Goal: Task Accomplishment & Management: Manage account settings

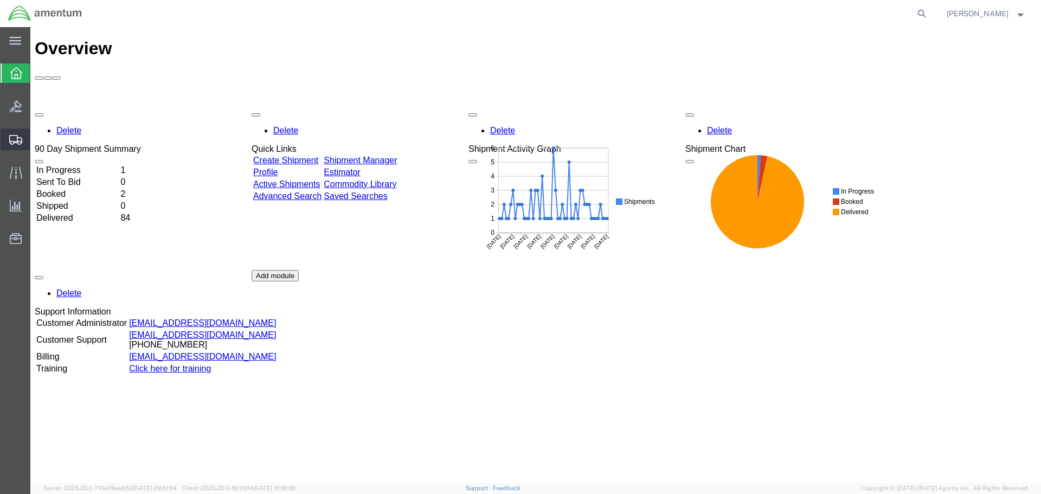
click at [0, 0] on span "Shipment Manager" at bounding box center [0, 0] width 0 height 0
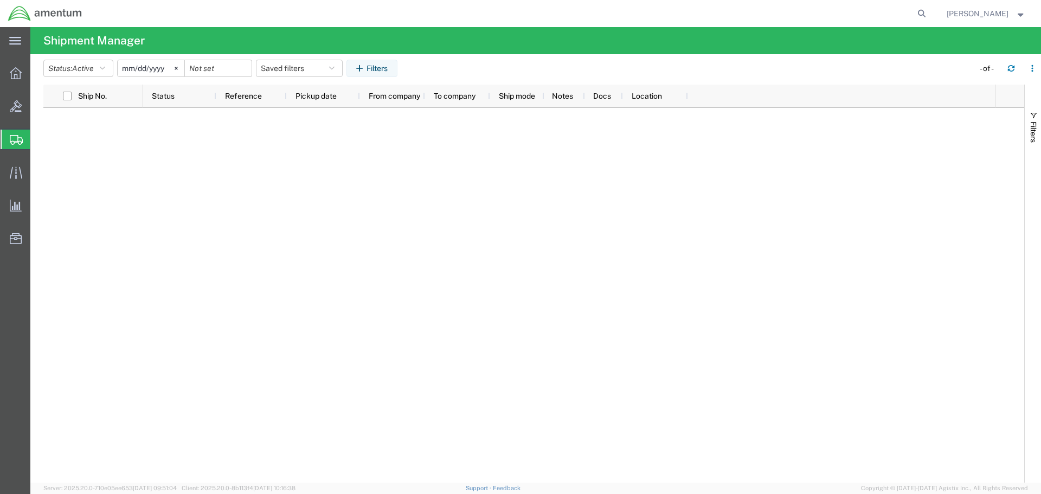
click at [0, 0] on span "Shipment Manager" at bounding box center [0, 0] width 0 height 0
click at [0, 0] on span "Create Shipment" at bounding box center [0, 0] width 0 height 0
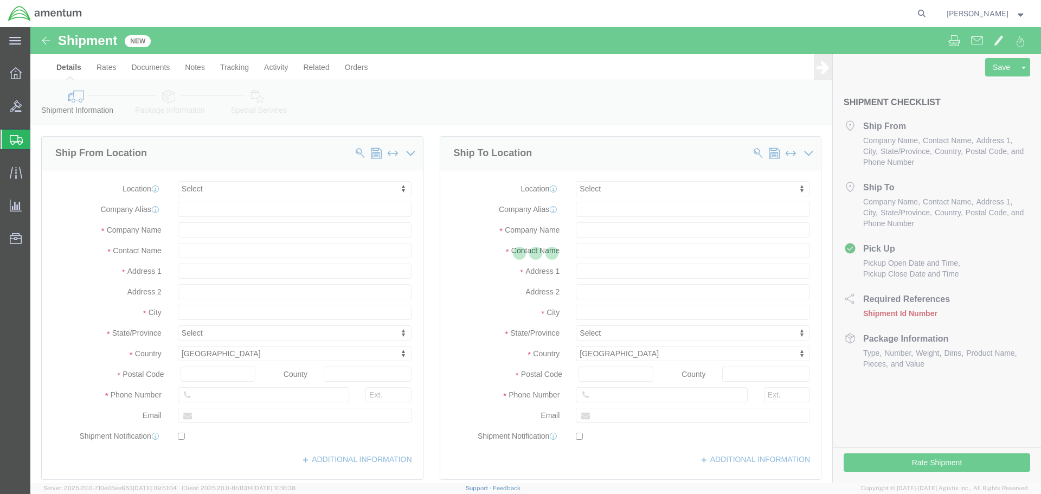
select select
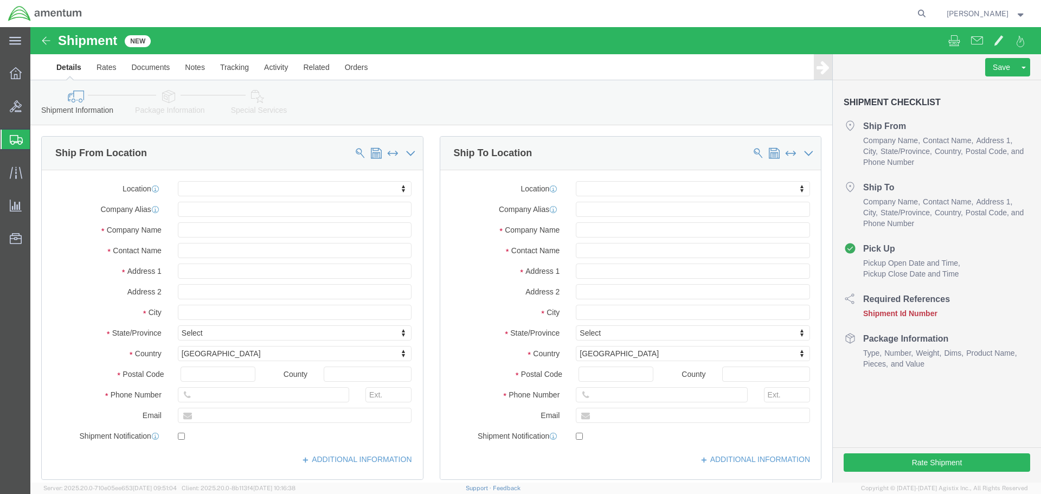
click at [0, 0] on span "Shipment Manager" at bounding box center [0, 0] width 0 height 0
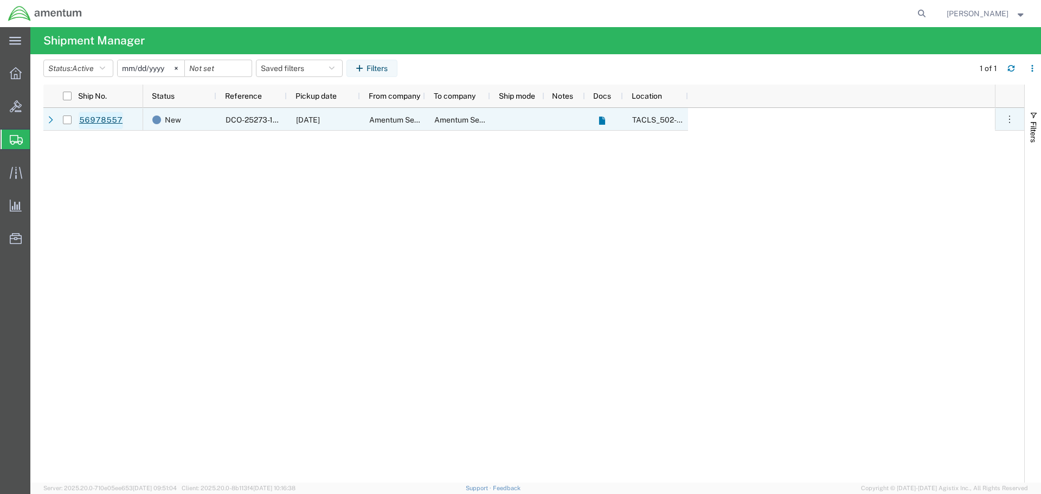
click at [107, 120] on link "56978557" at bounding box center [101, 120] width 44 height 17
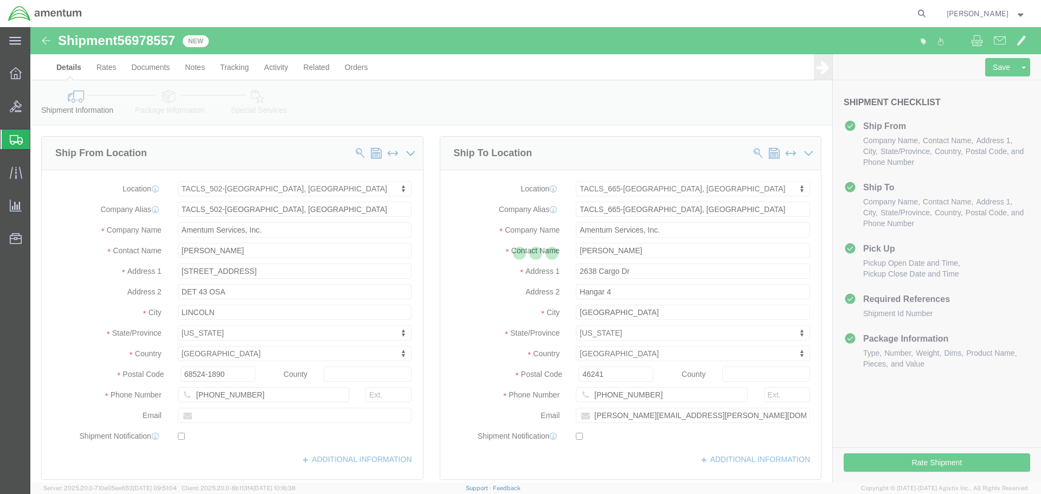
select select "42686"
select select "42732"
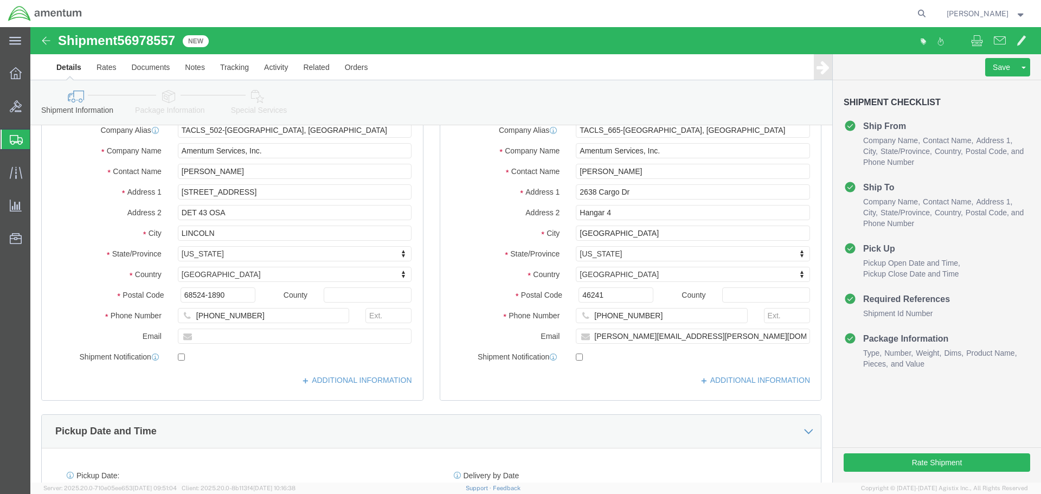
scroll to position [217, 0]
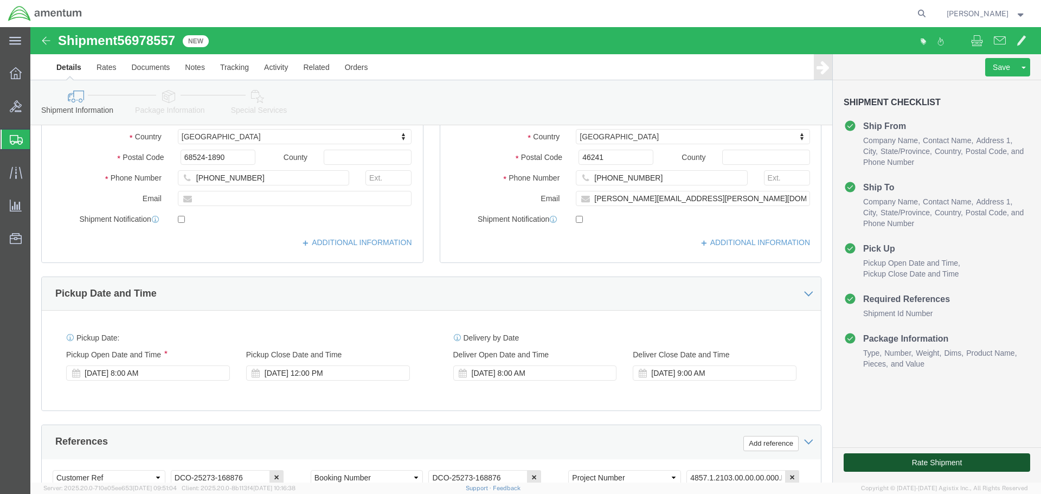
click button "Rate Shipment"
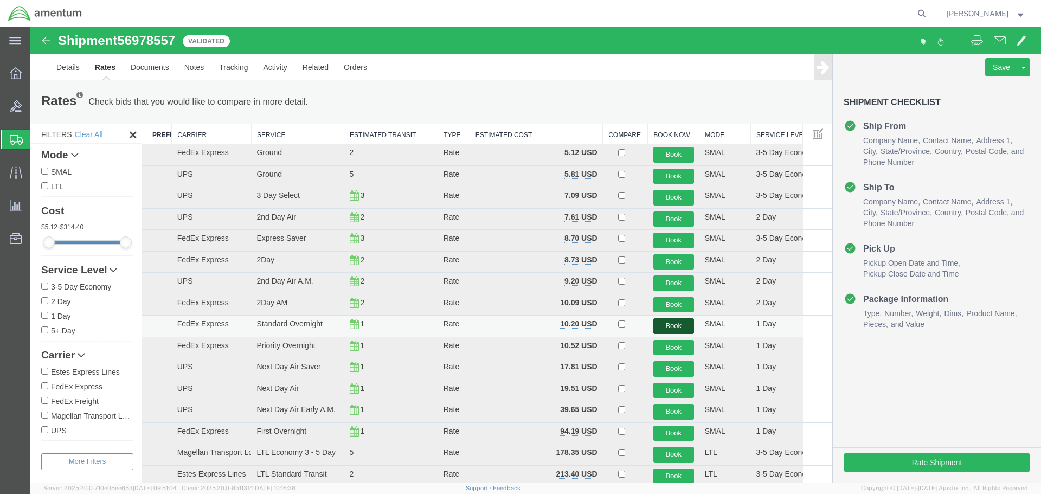
click at [661, 321] on button "Book" at bounding box center [673, 326] width 41 height 16
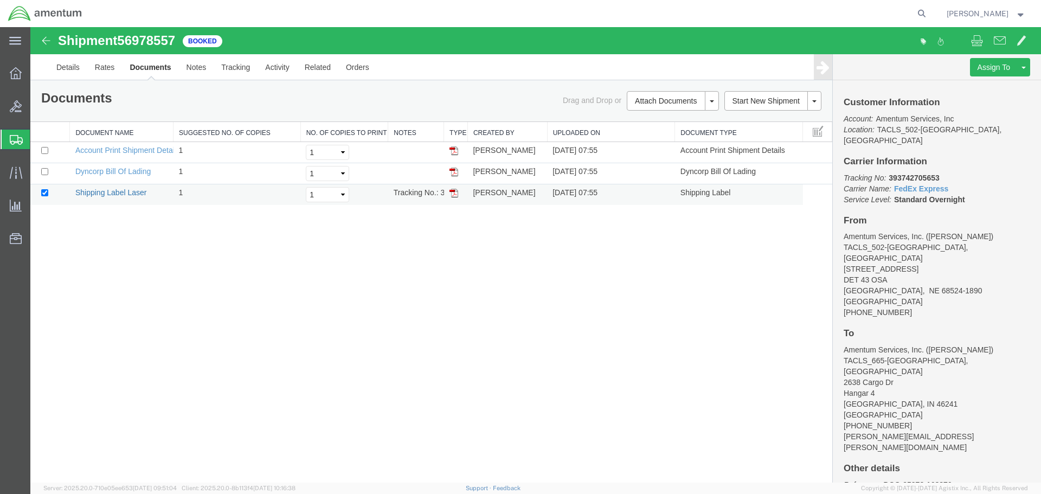
click at [118, 195] on link "Shipping Label Laser" at bounding box center [111, 192] width 72 height 9
drag, startPoint x: 138, startPoint y: 170, endPoint x: 966, endPoint y: 162, distance: 828.5
click at [138, 170] on link "Dyncorp Bill Of Lading" at bounding box center [112, 171] width 75 height 9
drag, startPoint x: 95, startPoint y: 150, endPoint x: 950, endPoint y: 69, distance: 858.8
click at [95, 150] on link "Account Print Shipment Details" at bounding box center [127, 150] width 105 height 9
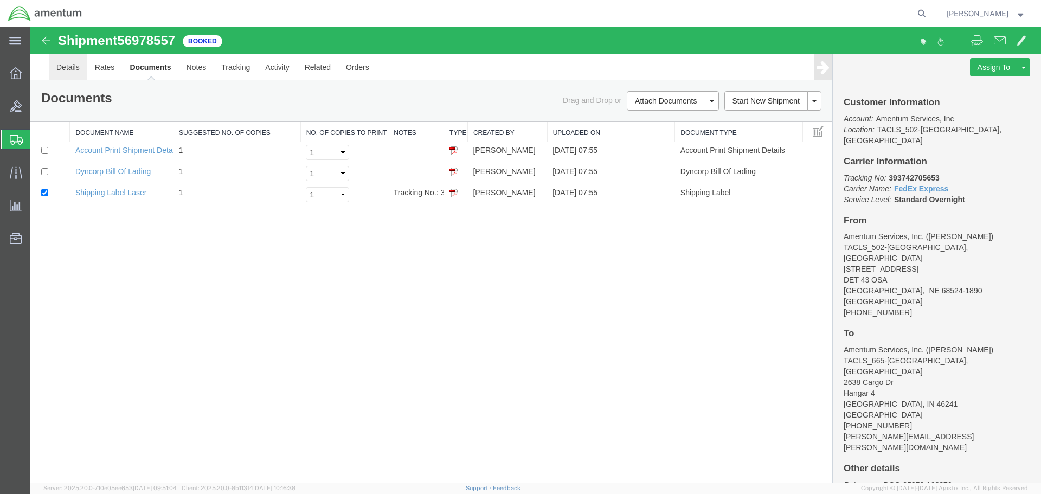
click at [64, 69] on link "Details" at bounding box center [68, 67] width 38 height 26
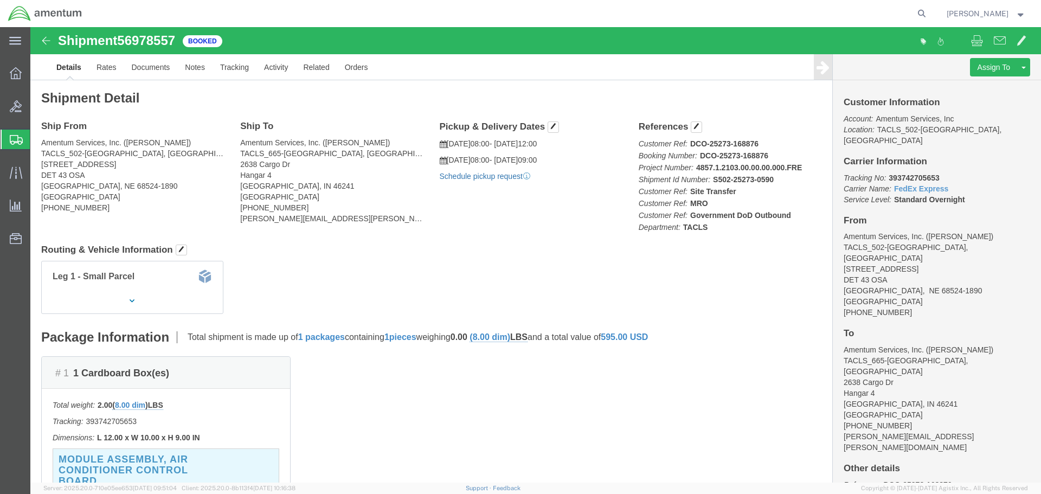
click link "Schedule pickup request"
click at [977, 12] on span "[PERSON_NAME]" at bounding box center [978, 14] width 62 height 12
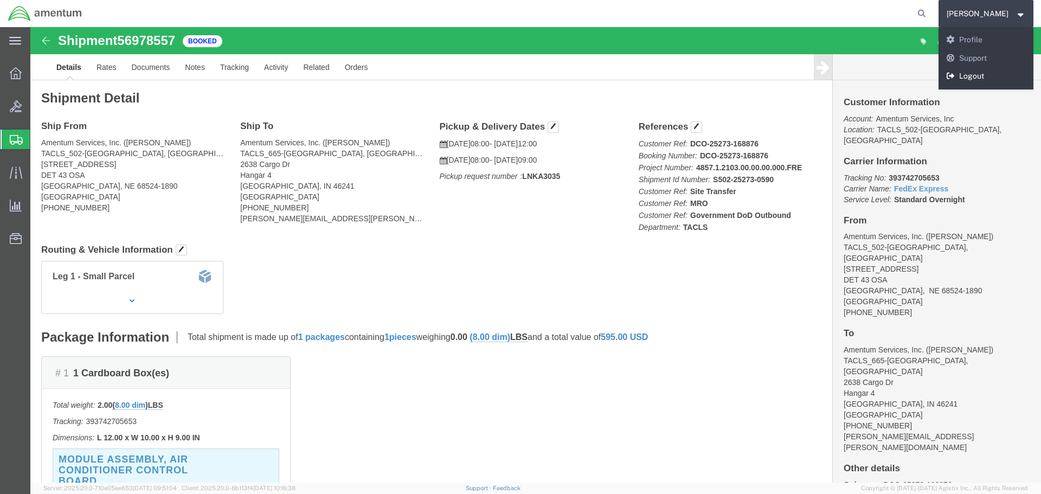
click at [978, 73] on link "Logout" at bounding box center [986, 76] width 95 height 18
